Goal: Task Accomplishment & Management: Manage account settings

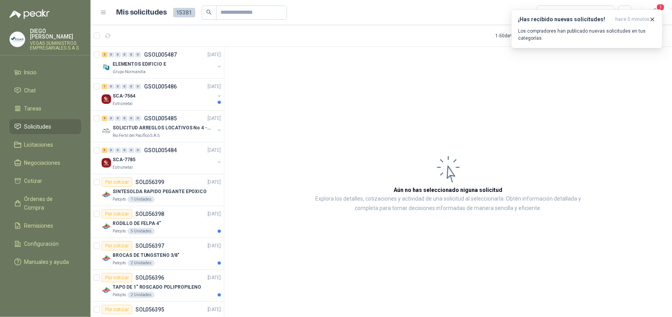
click at [140, 103] on div "Estrumetal" at bounding box center [164, 104] width 102 height 6
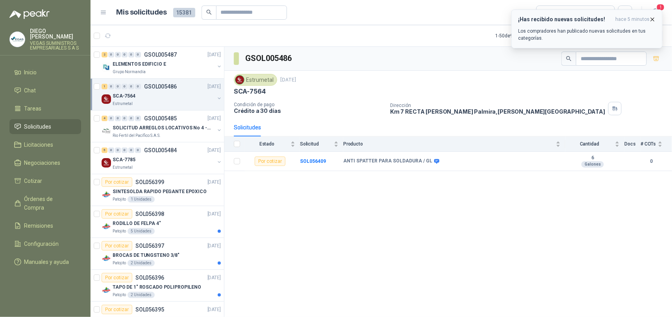
click at [589, 26] on div "¡Has recibido nuevas solicitudes! hace 5 minutos Los compradores han publicado …" at bounding box center [587, 29] width 138 height 26
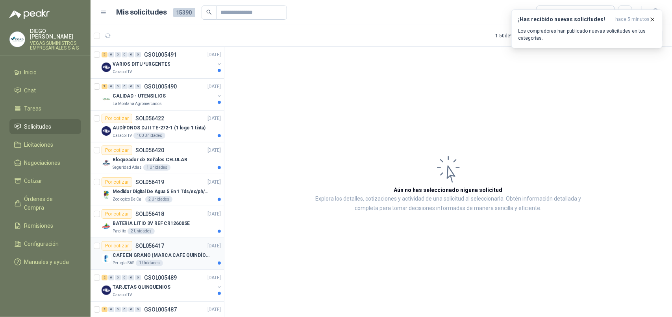
click at [118, 262] on p "Perugia SAS" at bounding box center [124, 263] width 22 height 6
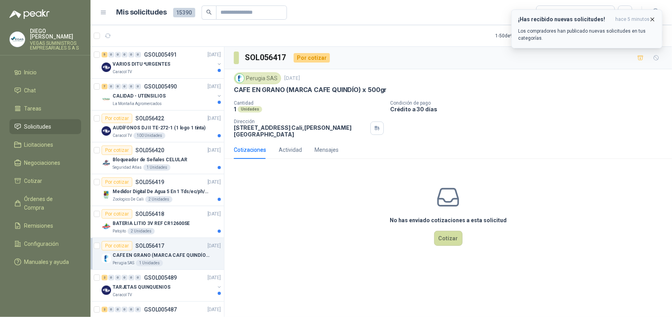
click at [652, 18] on icon "button" at bounding box center [652, 19] width 7 height 7
